Goal: Transaction & Acquisition: Purchase product/service

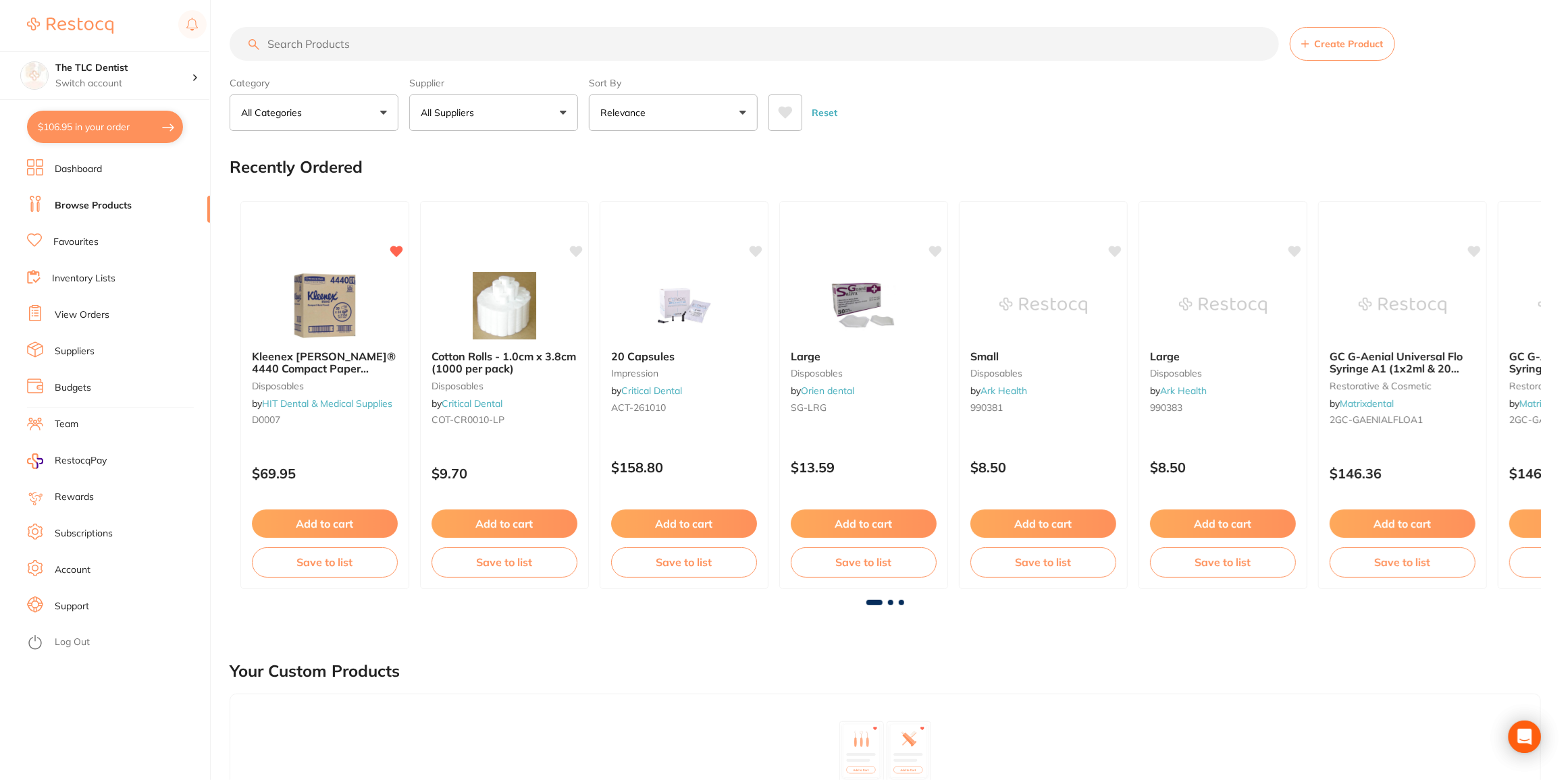
click at [366, 44] on input "search" at bounding box center [754, 44] width 1049 height 34
type input "s"
type input "gloves"
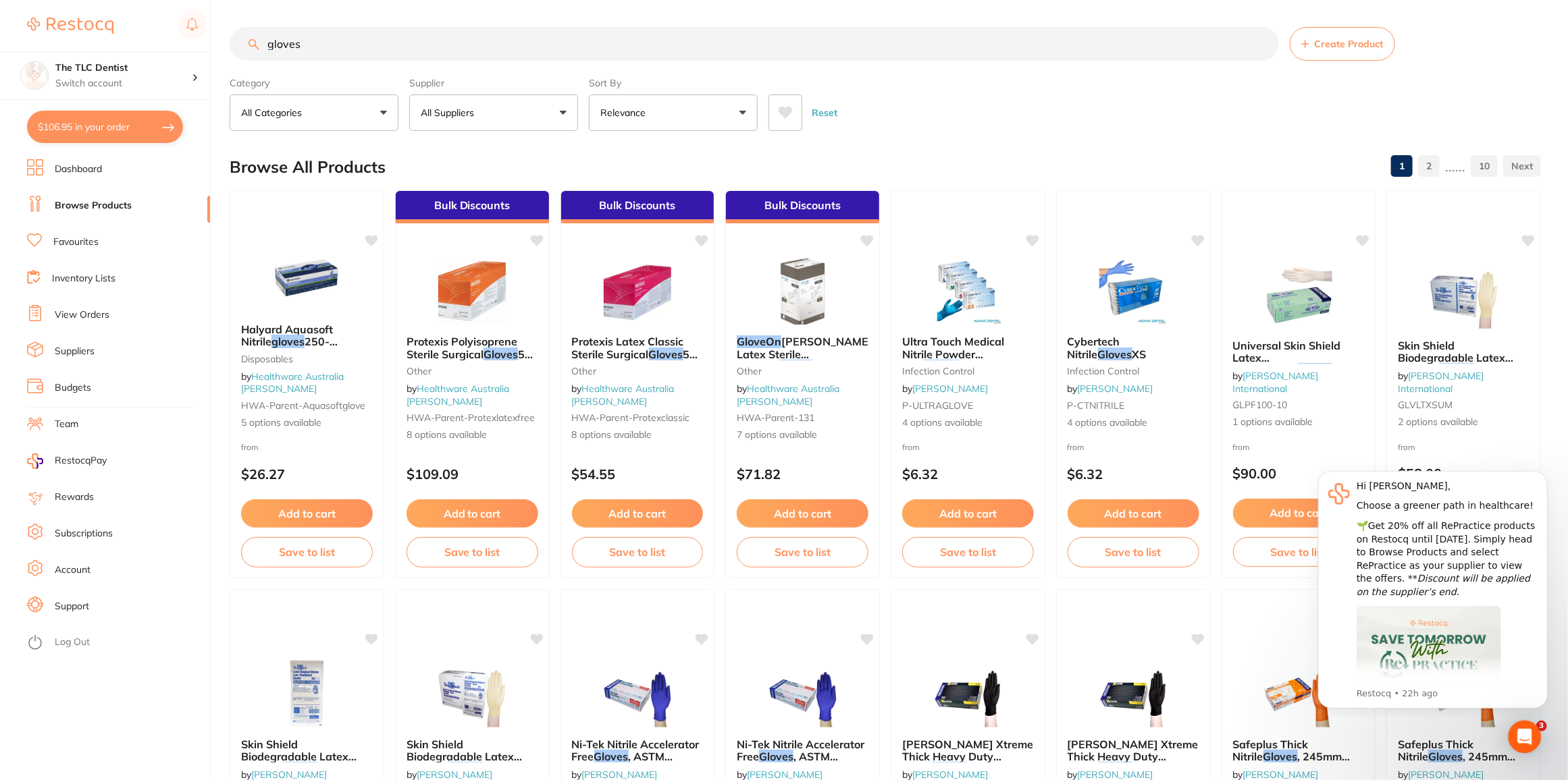
click at [786, 95] on button at bounding box center [785, 112] width 34 height 37
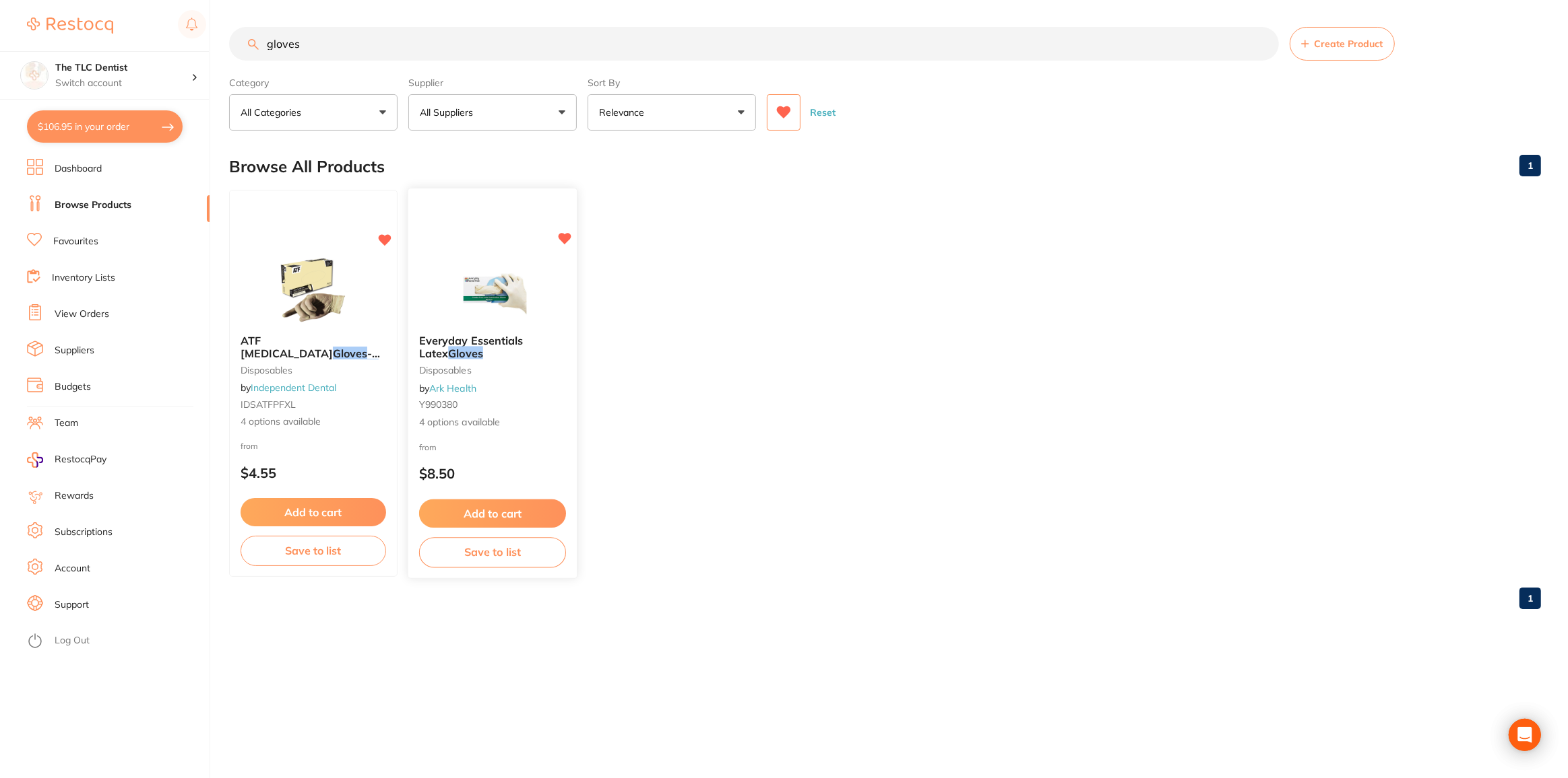
click at [434, 322] on div at bounding box center [492, 290] width 168 height 68
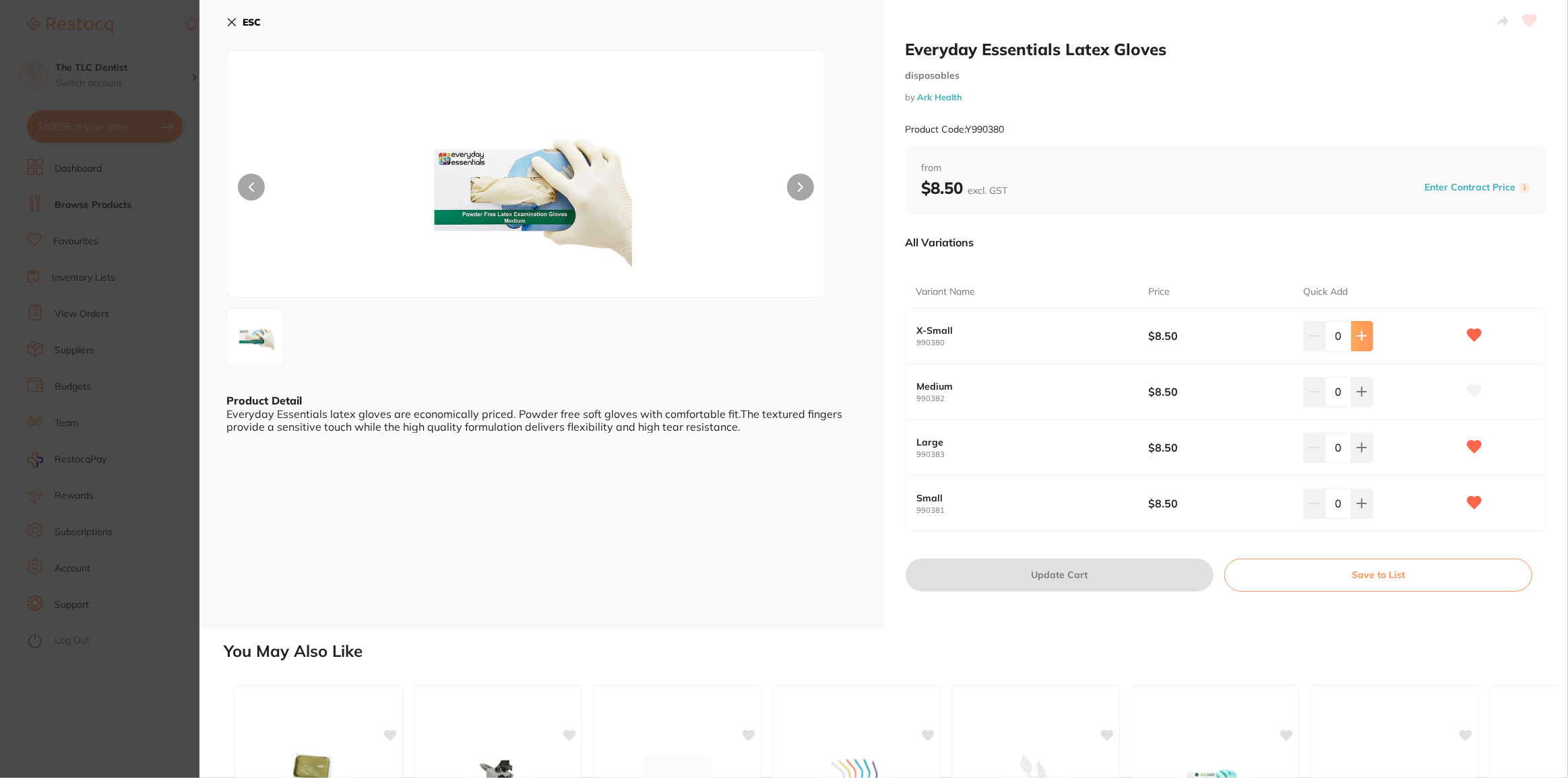
click at [1358, 344] on button at bounding box center [1362, 336] width 22 height 30
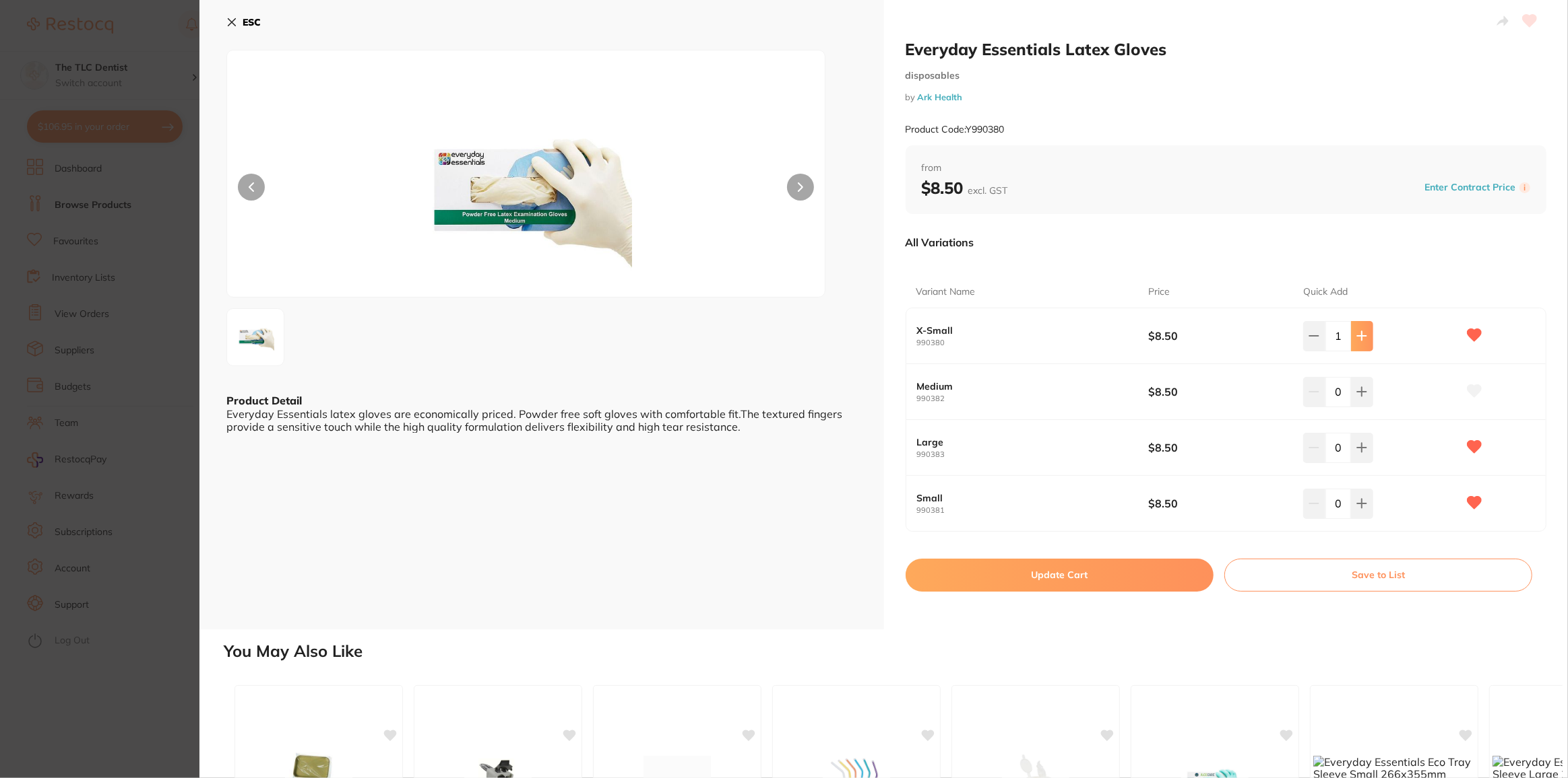
click at [1358, 344] on button at bounding box center [1362, 336] width 22 height 30
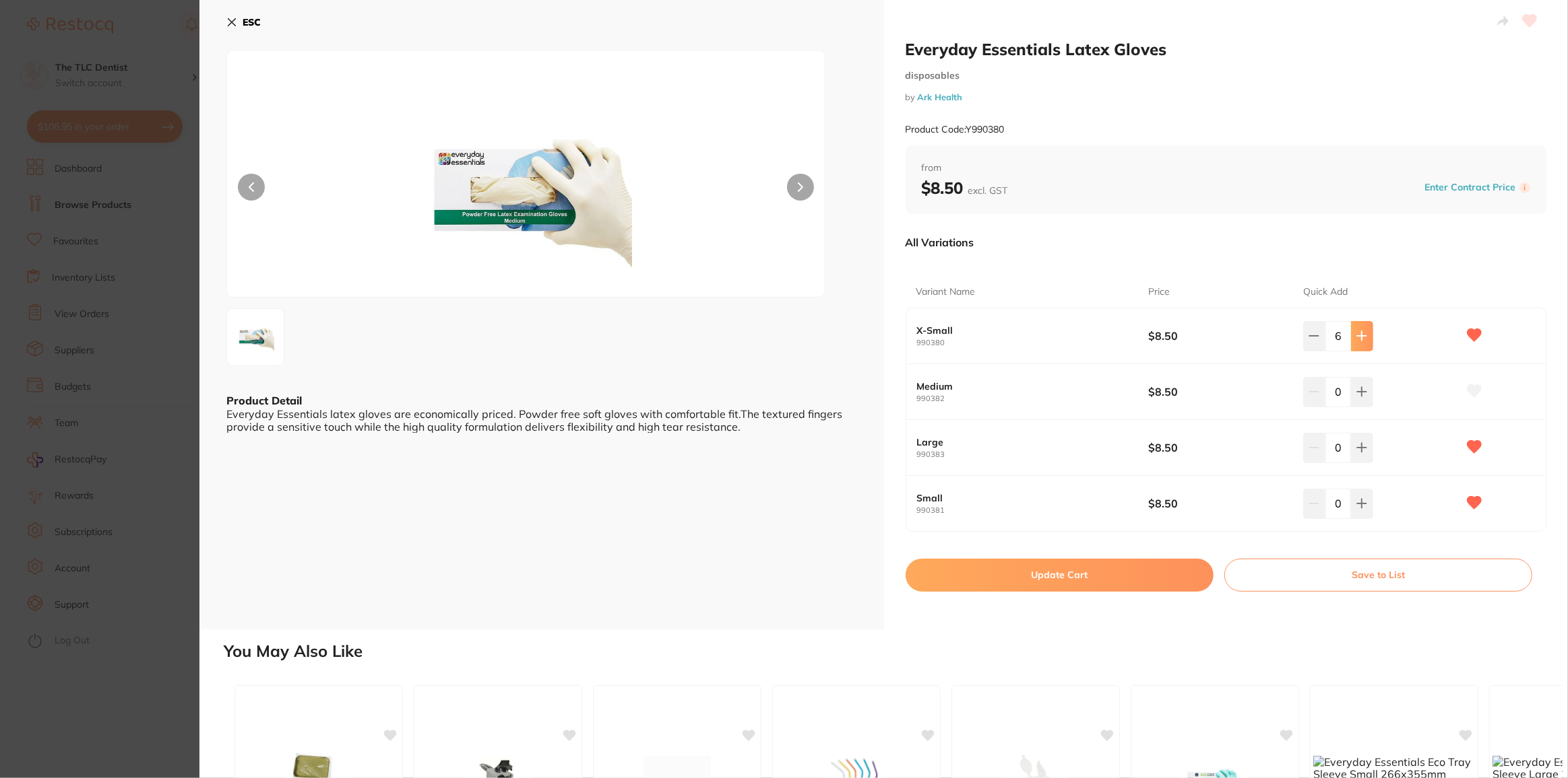
click at [1358, 344] on button at bounding box center [1362, 336] width 22 height 30
click at [1356, 342] on button at bounding box center [1362, 336] width 22 height 30
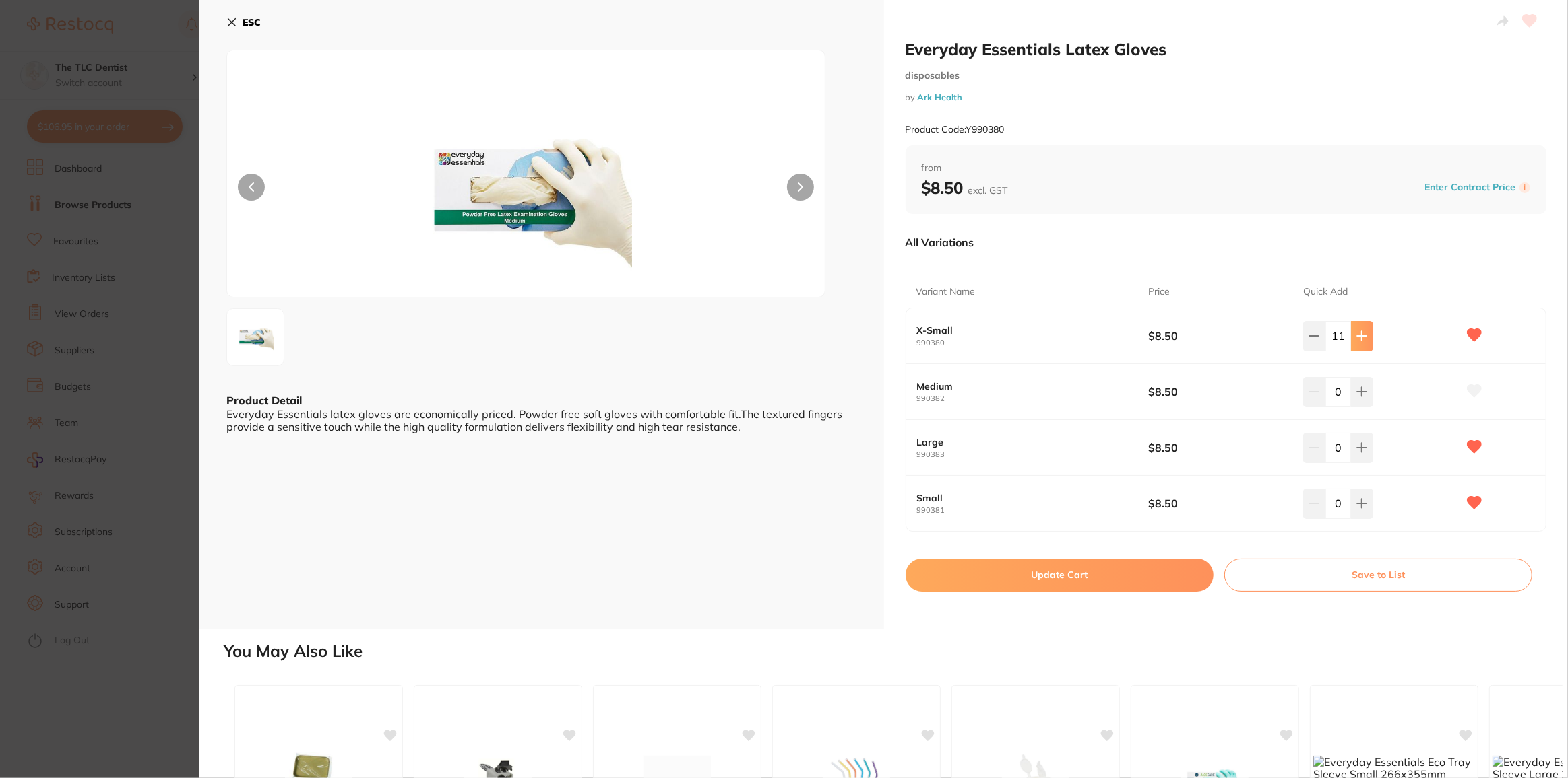
click at [1356, 342] on button at bounding box center [1362, 336] width 22 height 30
type input "15"
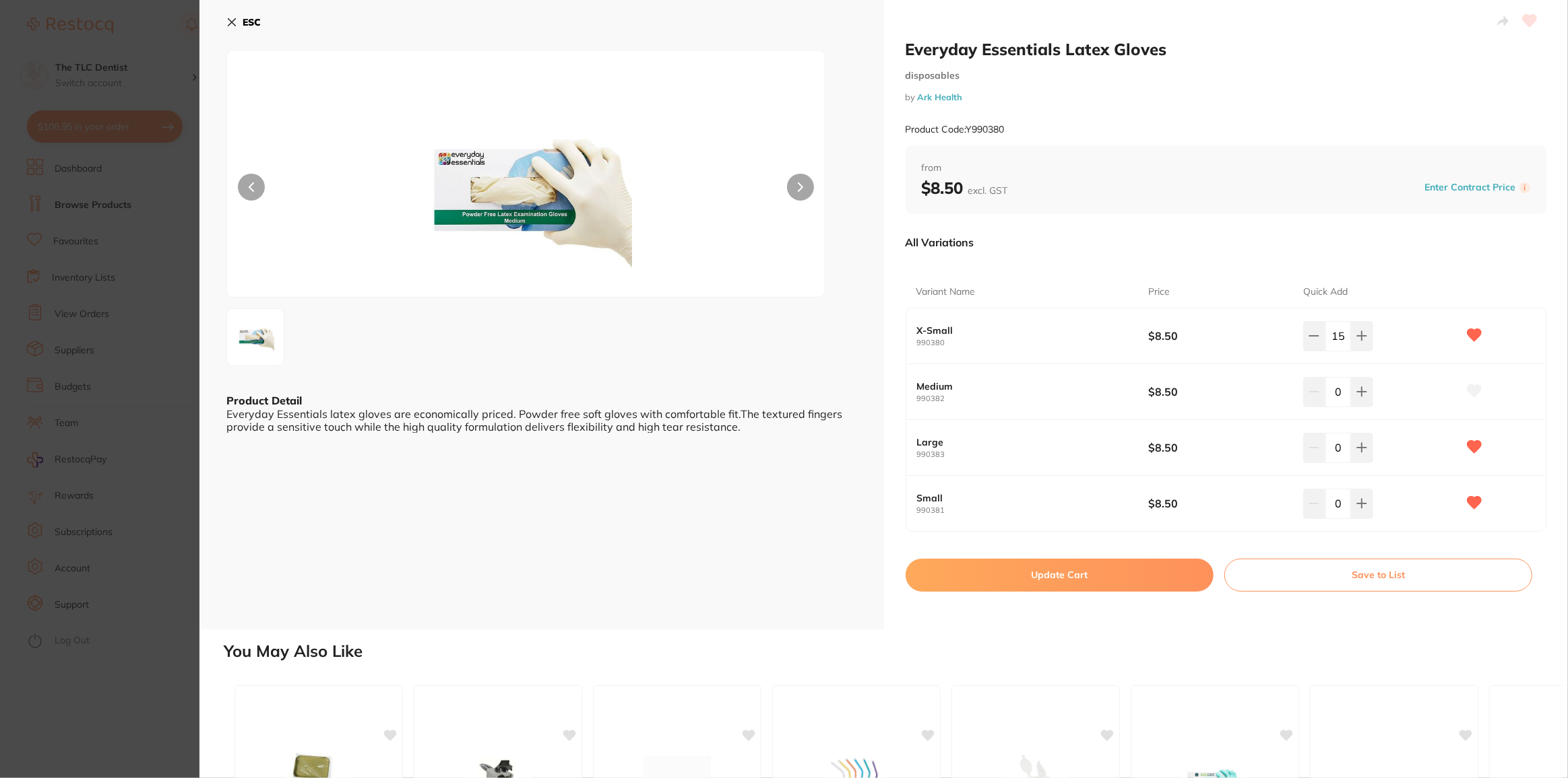
click at [1071, 557] on div "Everyday Essentials Latex Gloves disposables by Ark Health Product Code: Y99038…" at bounding box center [1226, 315] width 684 height 629
click at [1067, 560] on button "Update Cart" at bounding box center [1059, 574] width 307 height 33
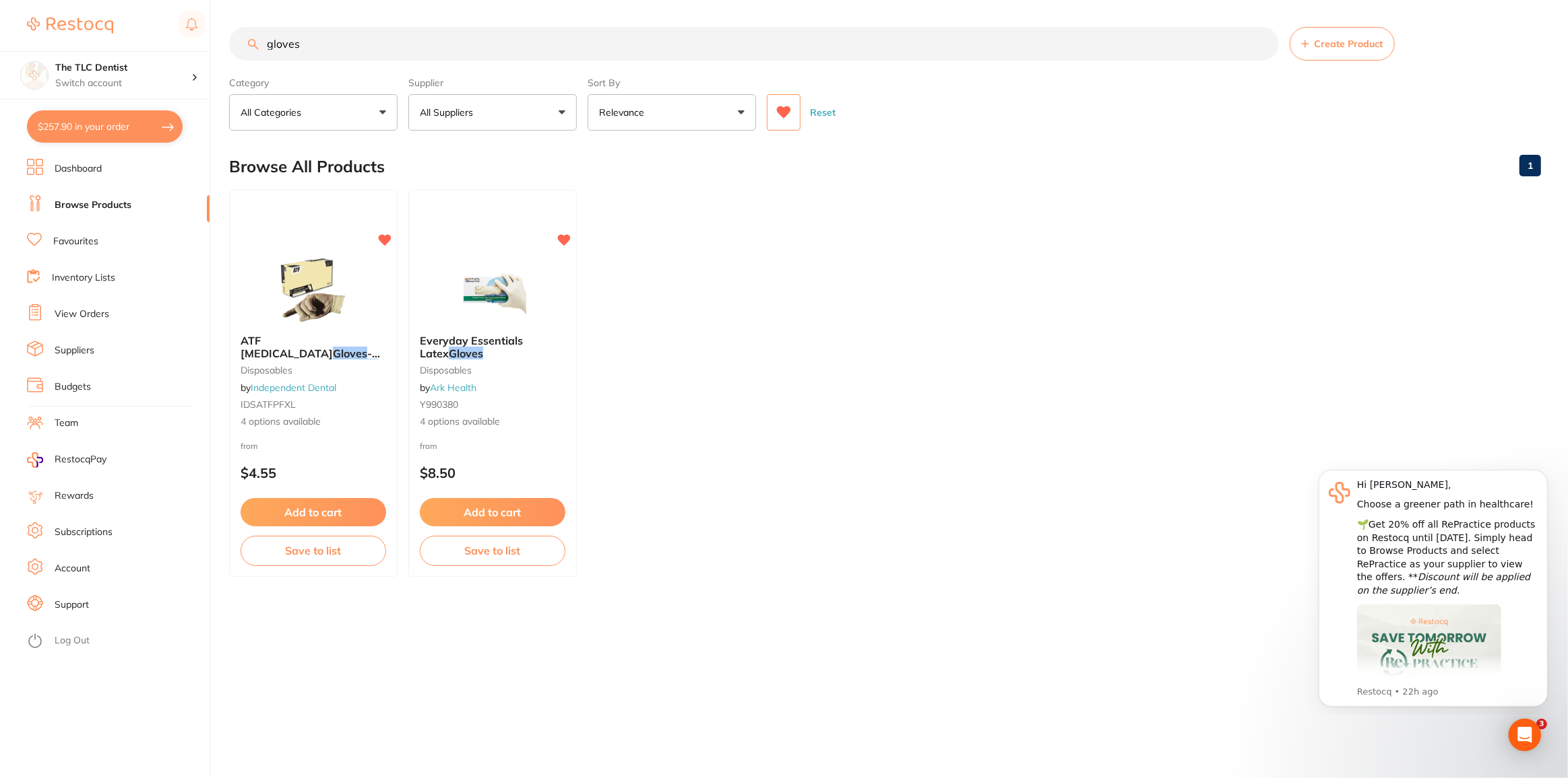
click at [52, 120] on button "$257.90 in your order" at bounding box center [105, 126] width 156 height 33
checkbox input "true"
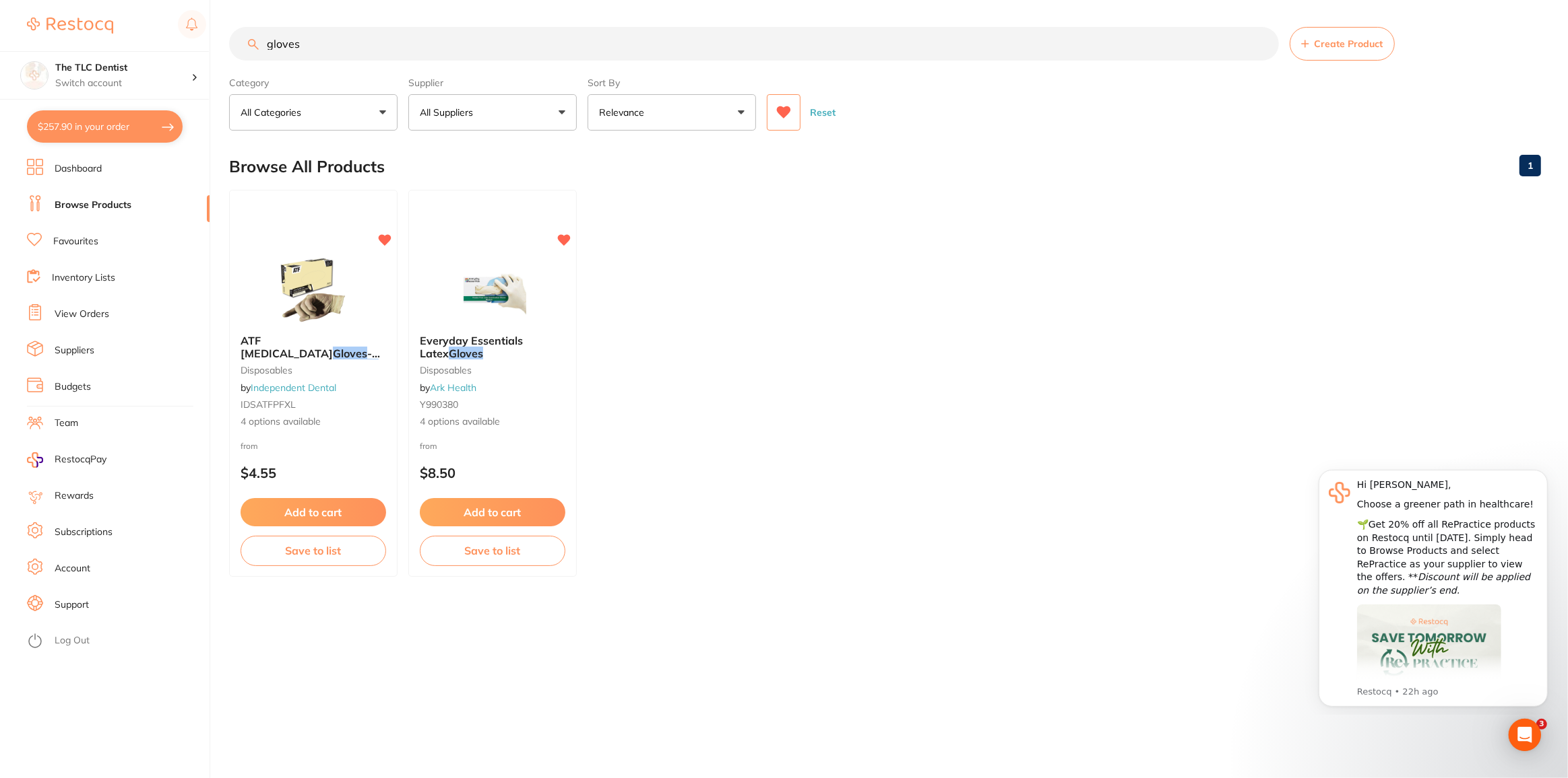
checkbox input "true"
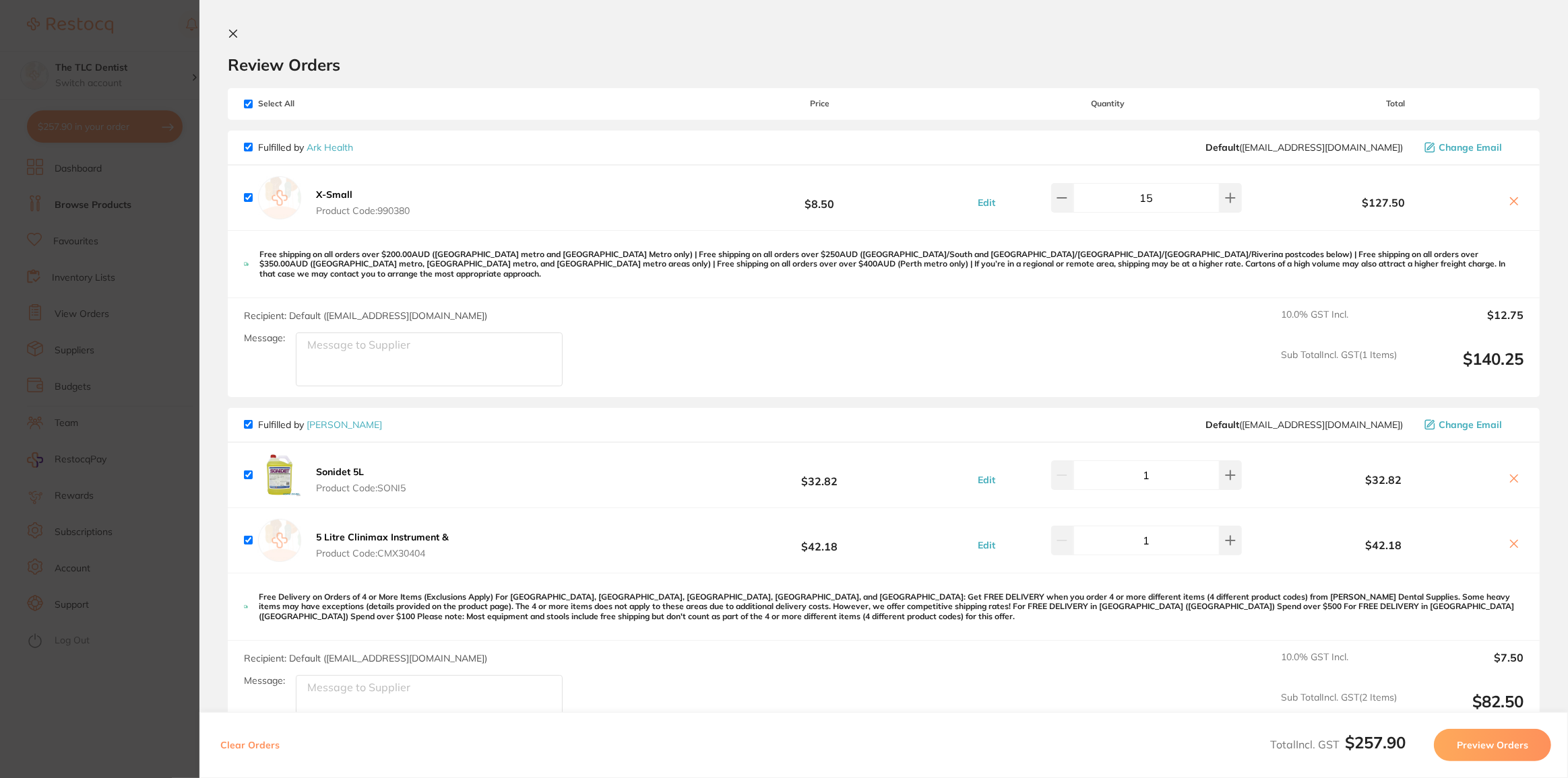
click at [1504, 473] on button at bounding box center [1514, 479] width 19 height 14
click at [1516, 474] on icon at bounding box center [1514, 479] width 11 height 11
click at [1511, 474] on icon at bounding box center [1514, 479] width 11 height 11
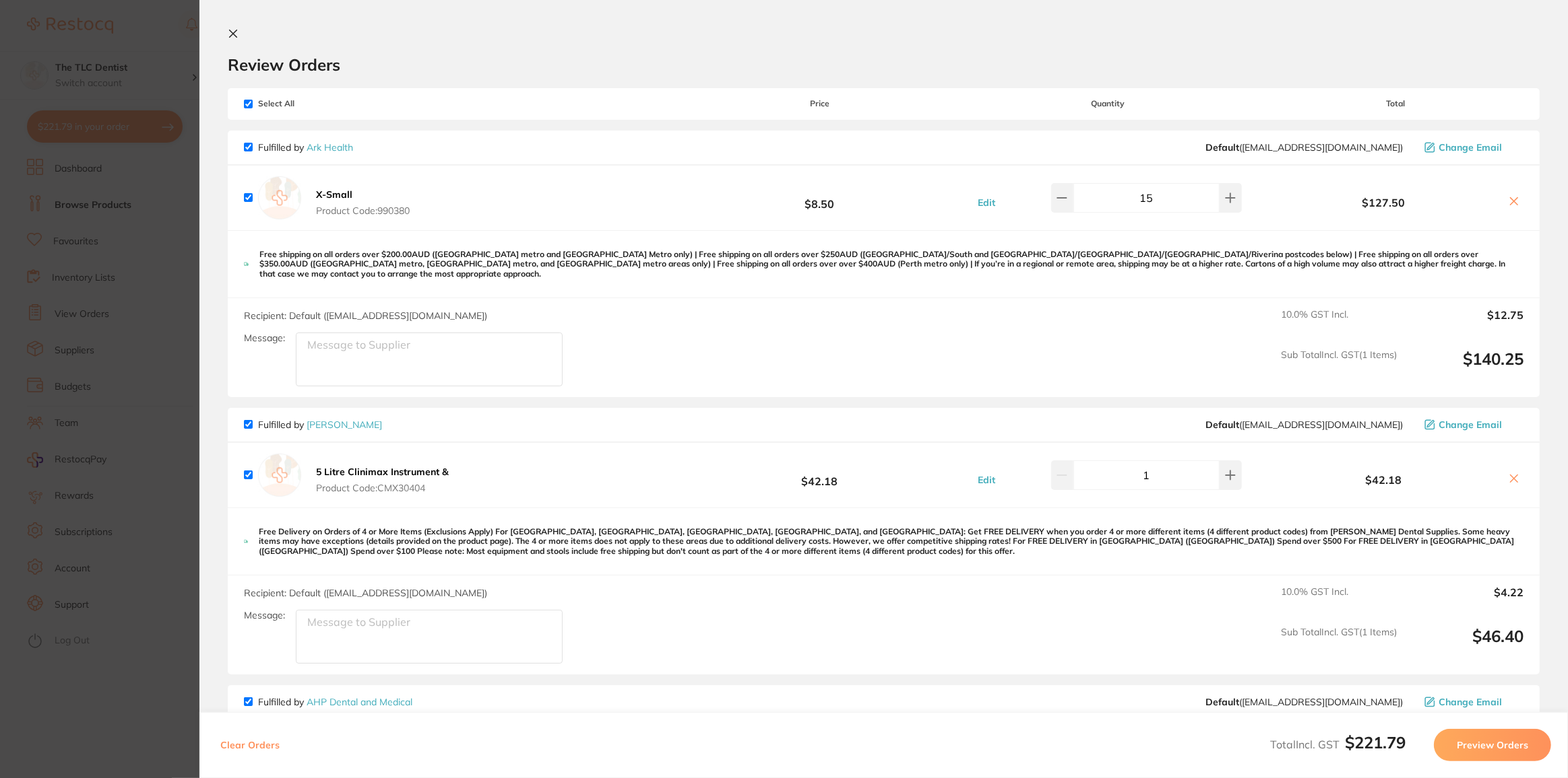
click at [1513, 475] on icon at bounding box center [1514, 479] width 7 height 7
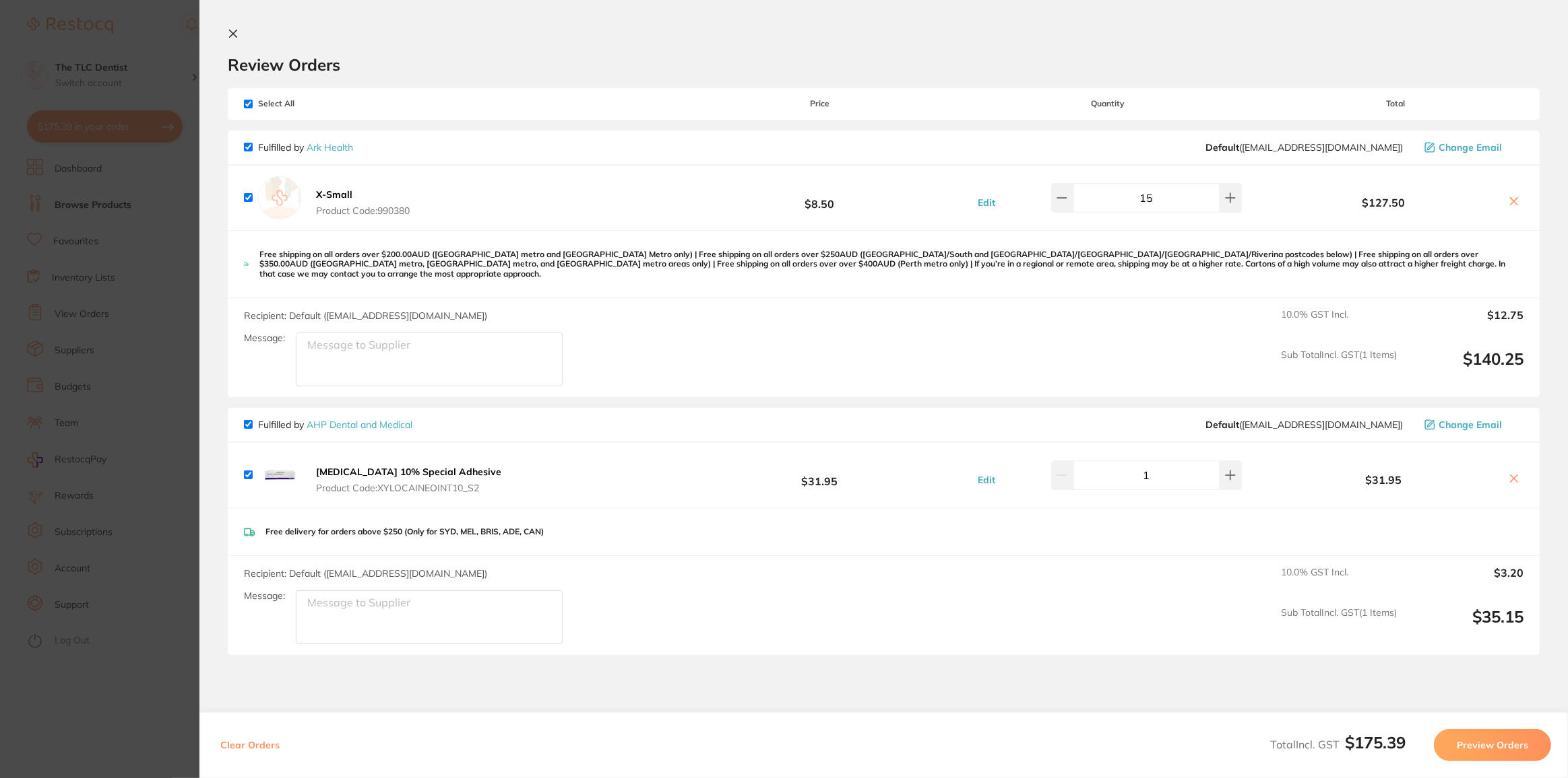
click at [1513, 475] on icon at bounding box center [1514, 479] width 7 height 7
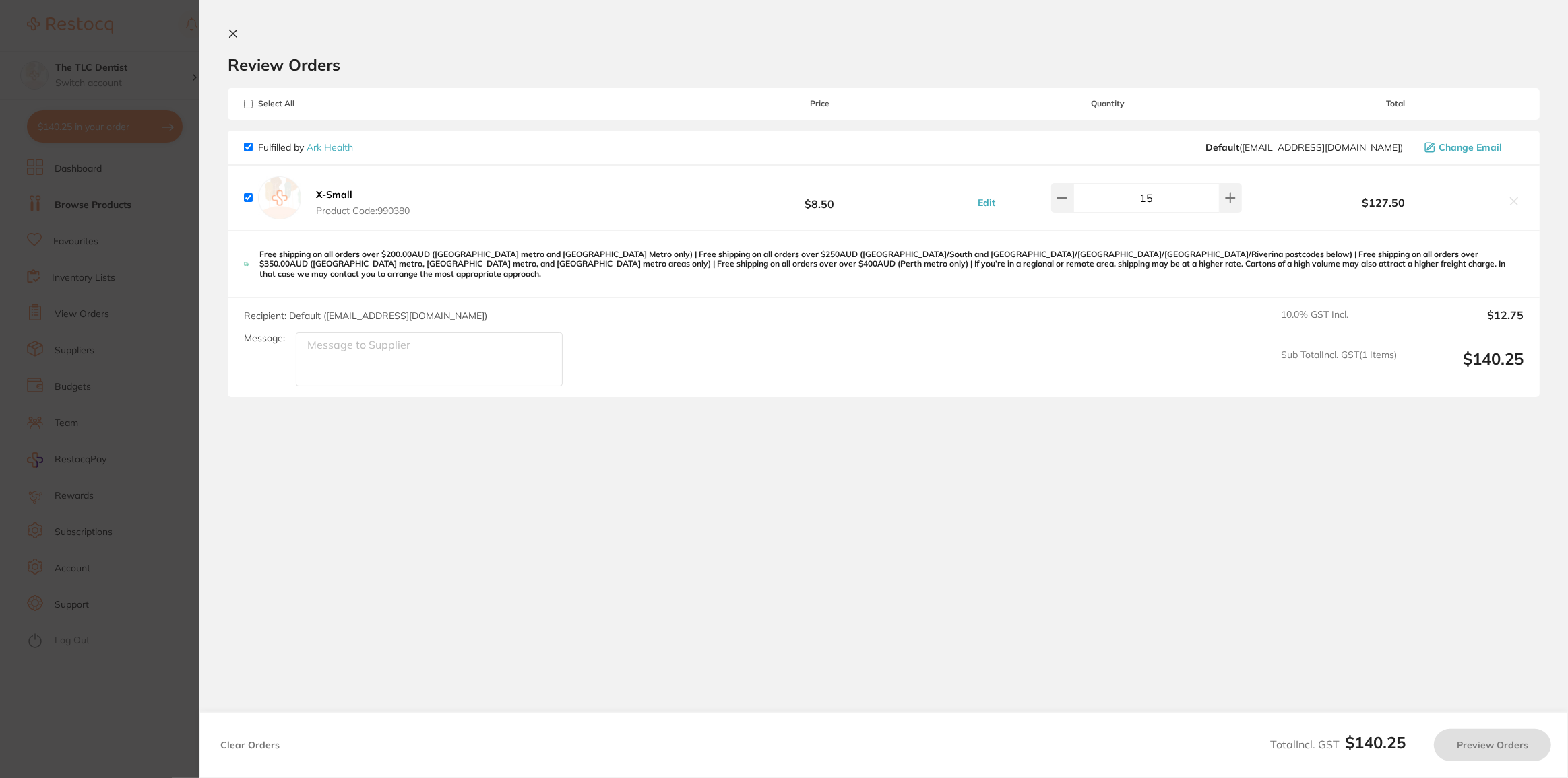
checkbox input "true"
click at [1472, 750] on button "Preview Orders" at bounding box center [1491, 745] width 117 height 33
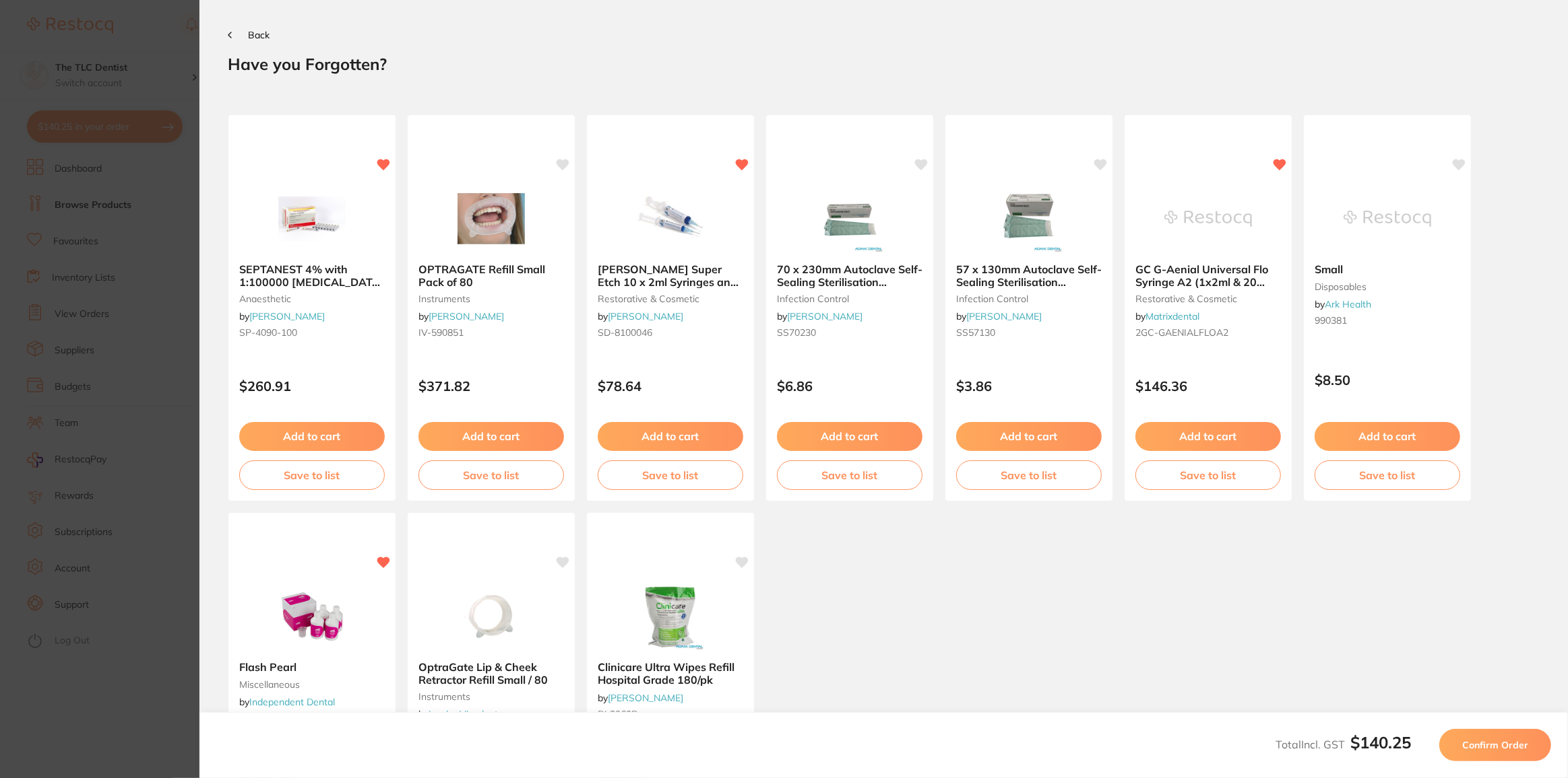
click at [1470, 743] on span "Confirm Order" at bounding box center [1494, 745] width 66 height 12
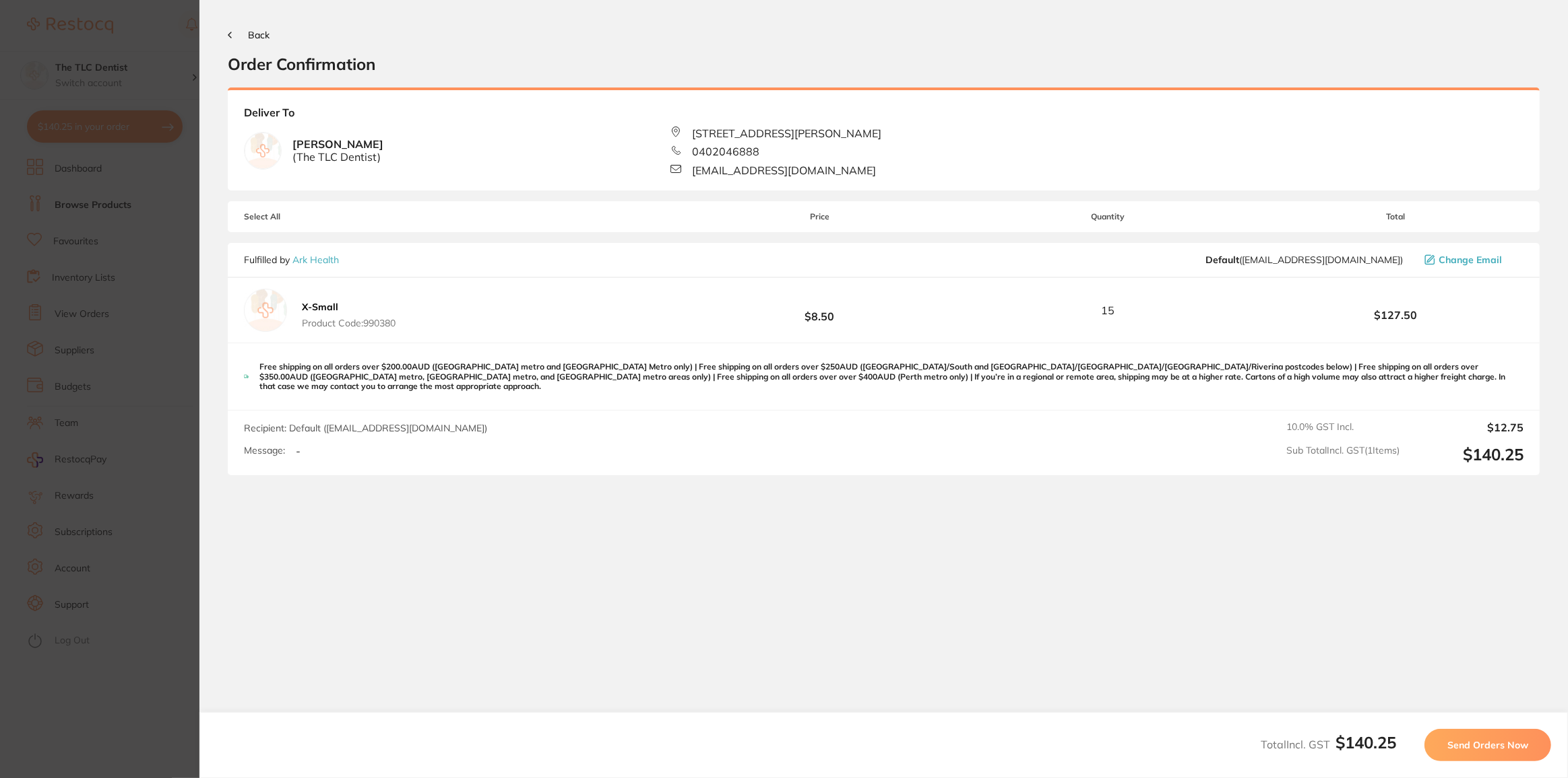
click at [1461, 740] on span "Send Orders Now" at bounding box center [1488, 745] width 81 height 12
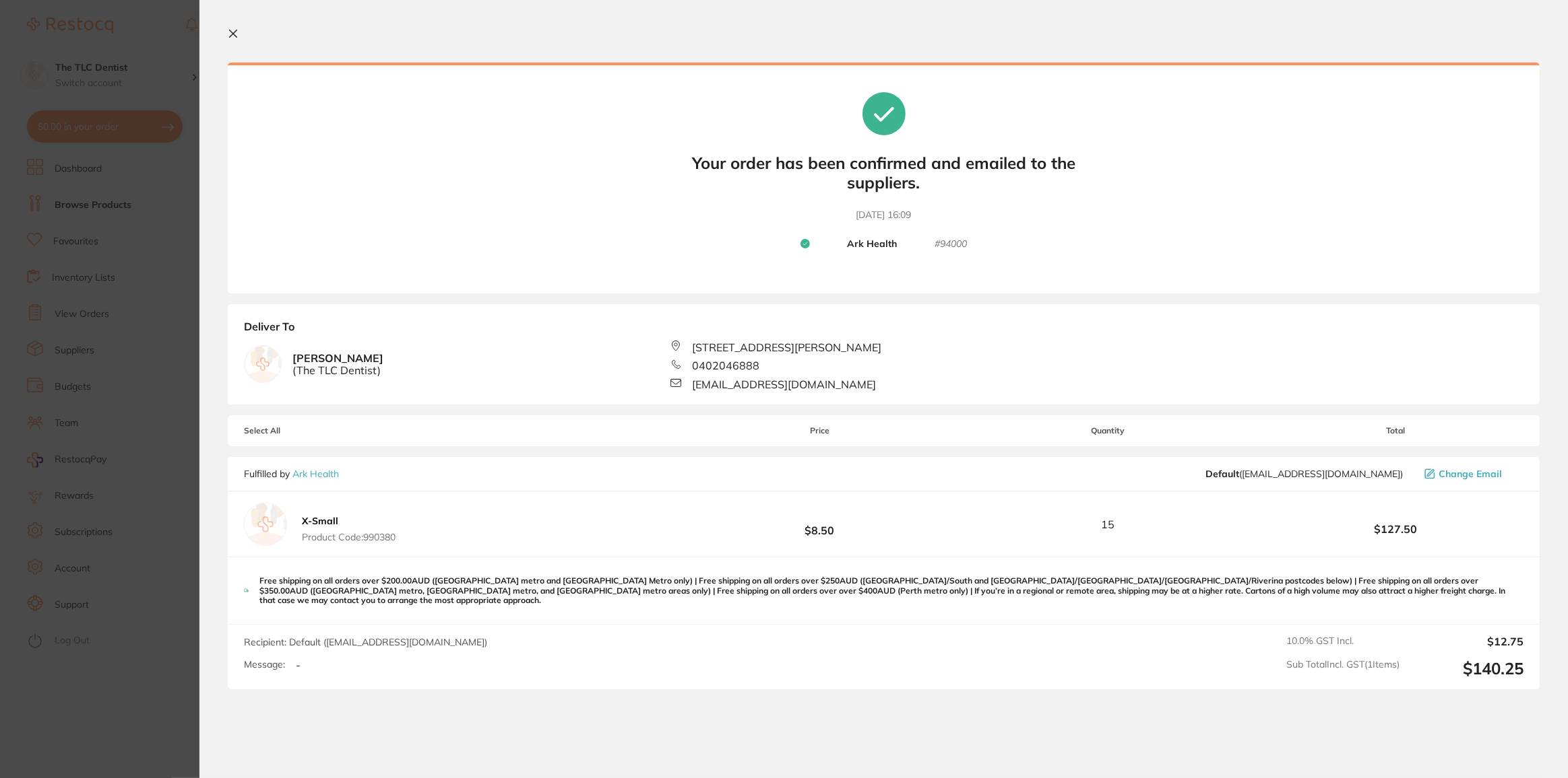
click at [231, 30] on icon at bounding box center [234, 34] width 11 height 11
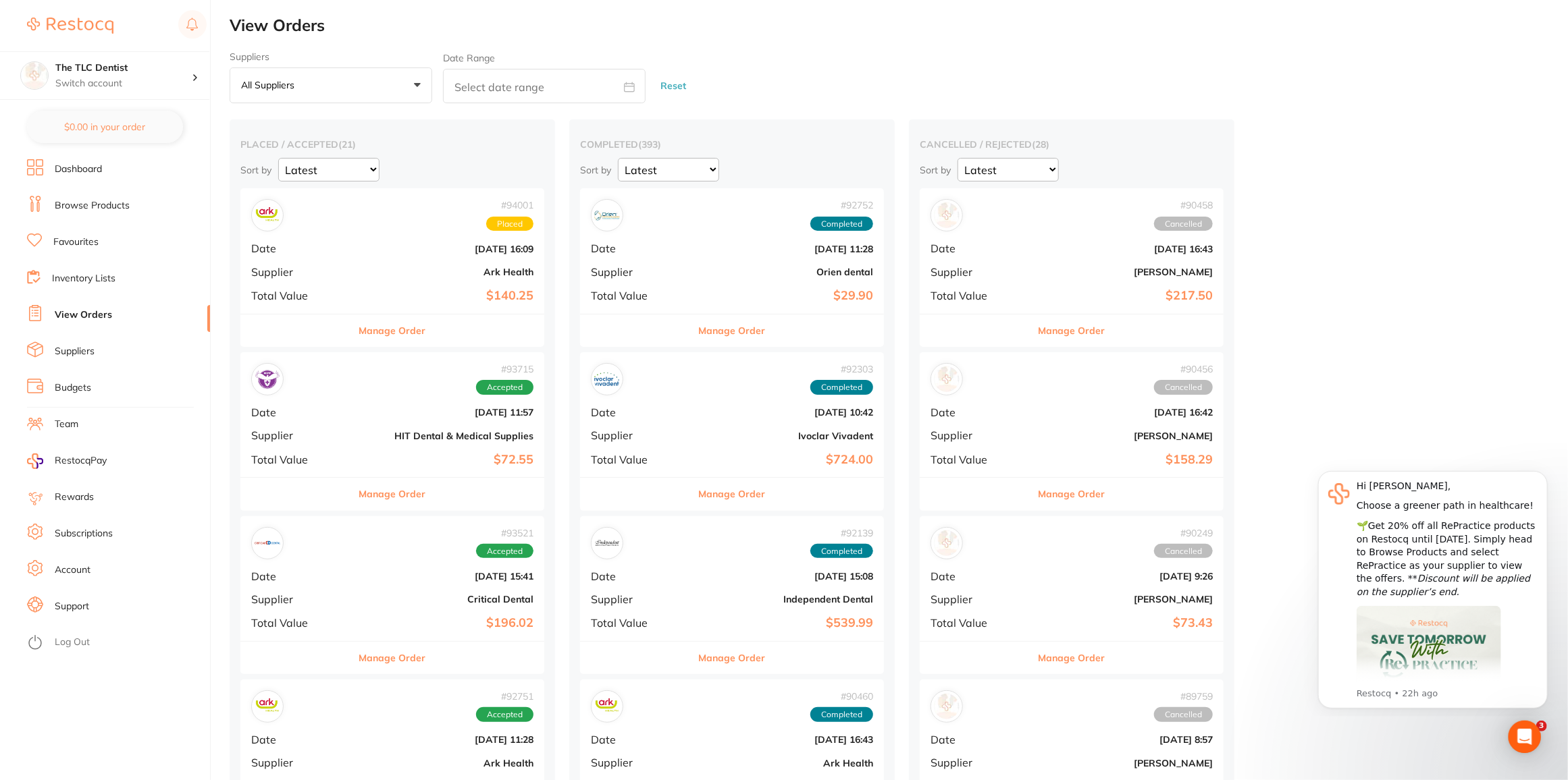
click at [111, 204] on link "Browse Products" at bounding box center [92, 206] width 75 height 13
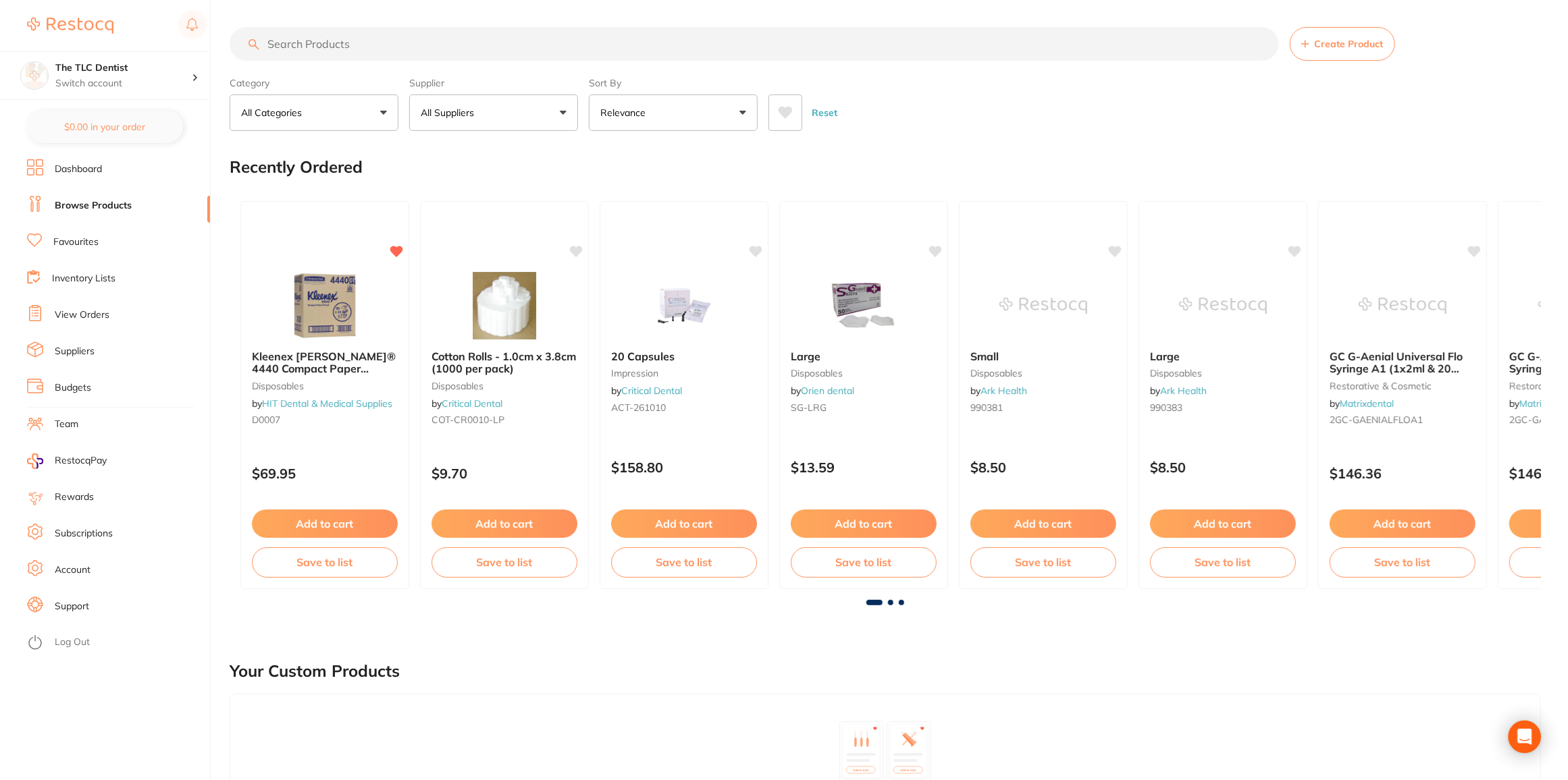
click at [439, 52] on input "search" at bounding box center [754, 44] width 1049 height 34
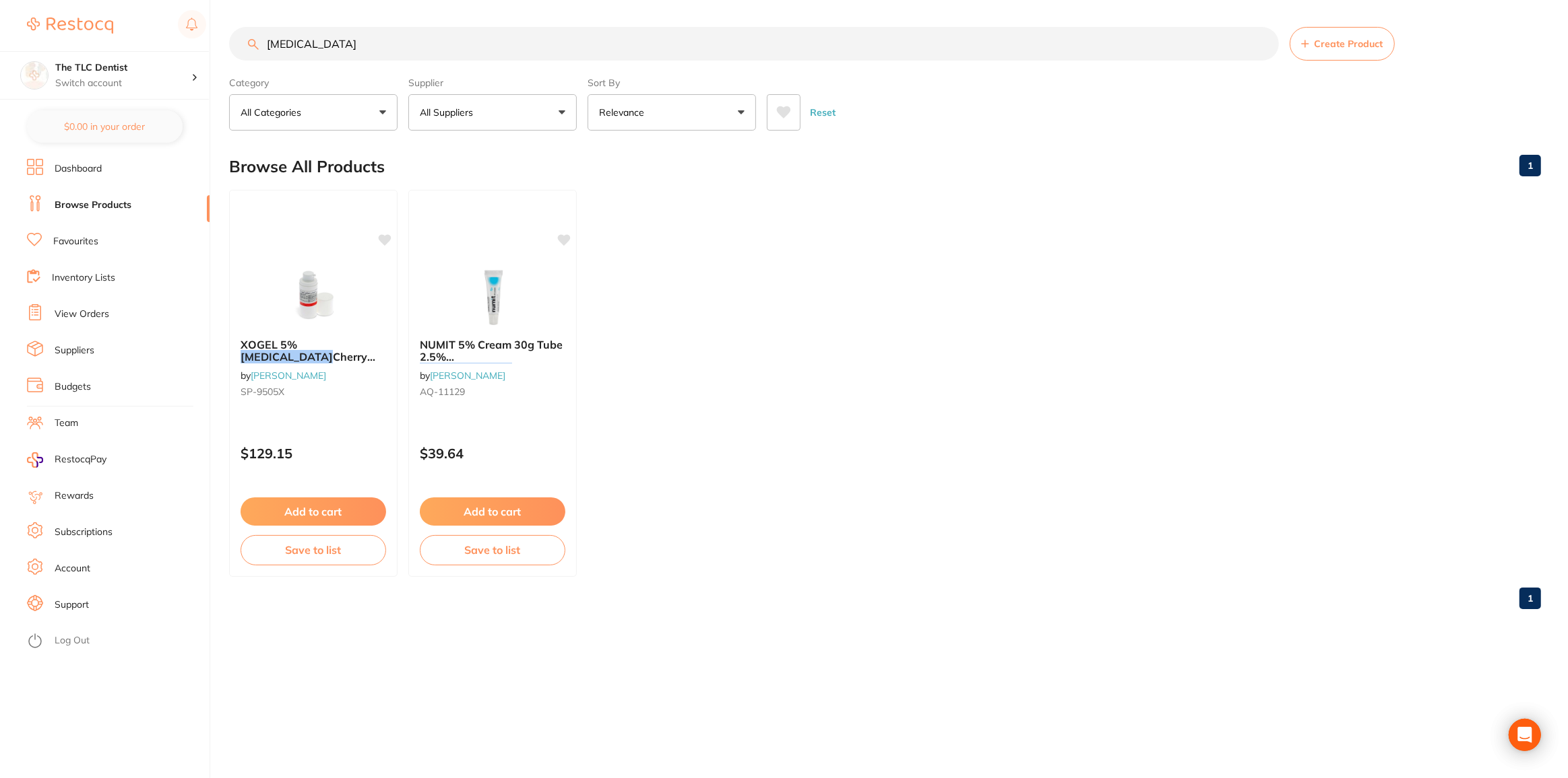
click at [777, 107] on icon at bounding box center [783, 112] width 14 height 12
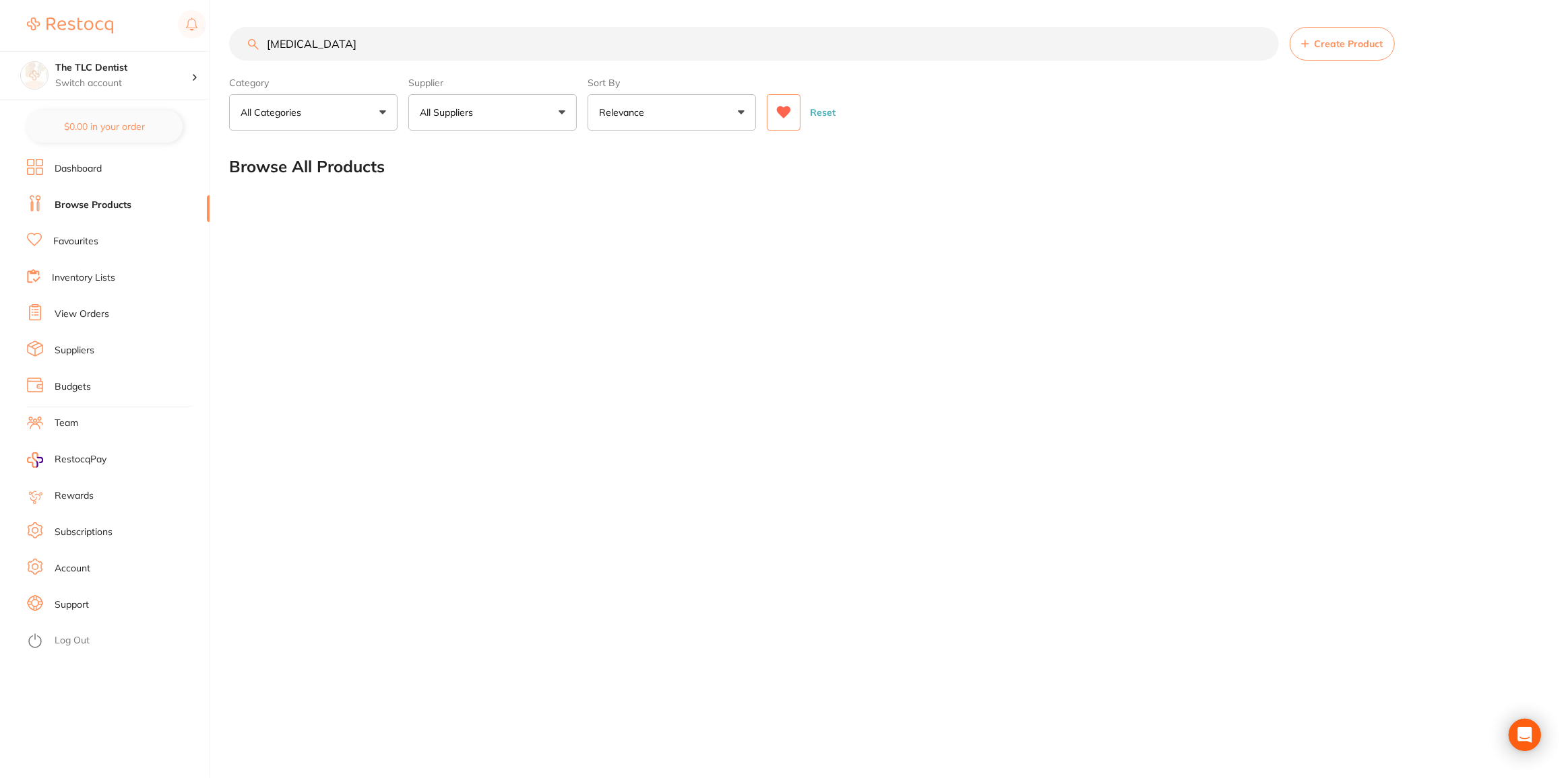
click at [302, 43] on input "[MEDICAL_DATA]" at bounding box center [753, 44] width 1049 height 34
click at [302, 44] on input "[MEDICAL_DATA]" at bounding box center [753, 44] width 1049 height 34
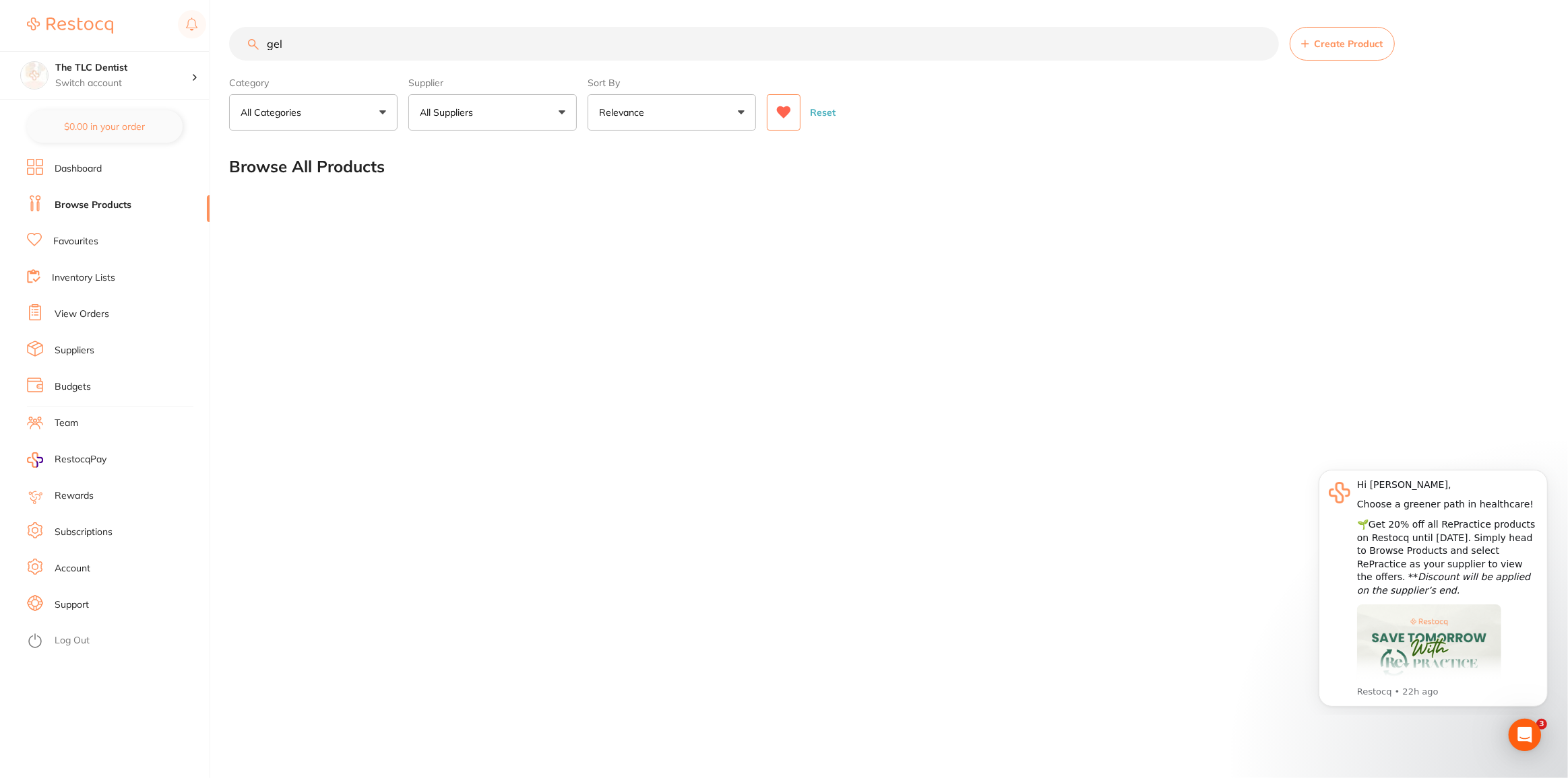
click at [302, 44] on input "gel" at bounding box center [753, 44] width 1049 height 34
type input "topical"
